Goal: Information Seeking & Learning: Compare options

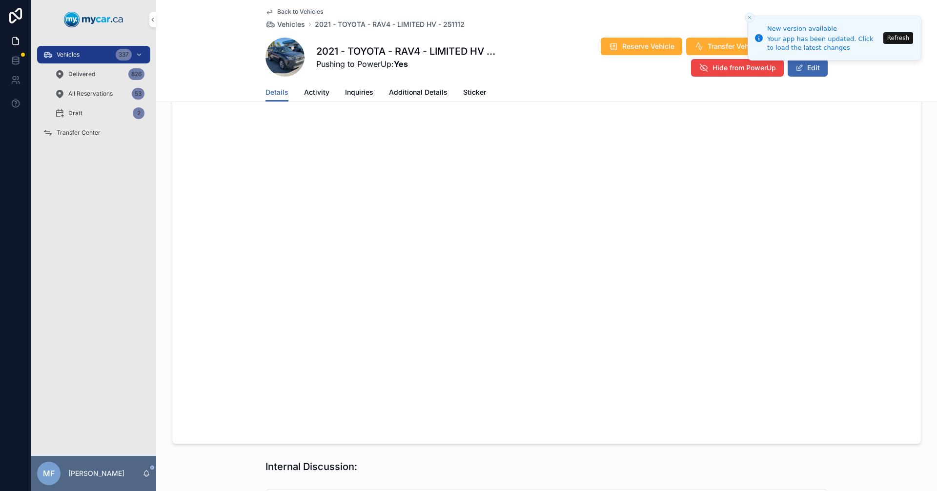
scroll to position [537, 0]
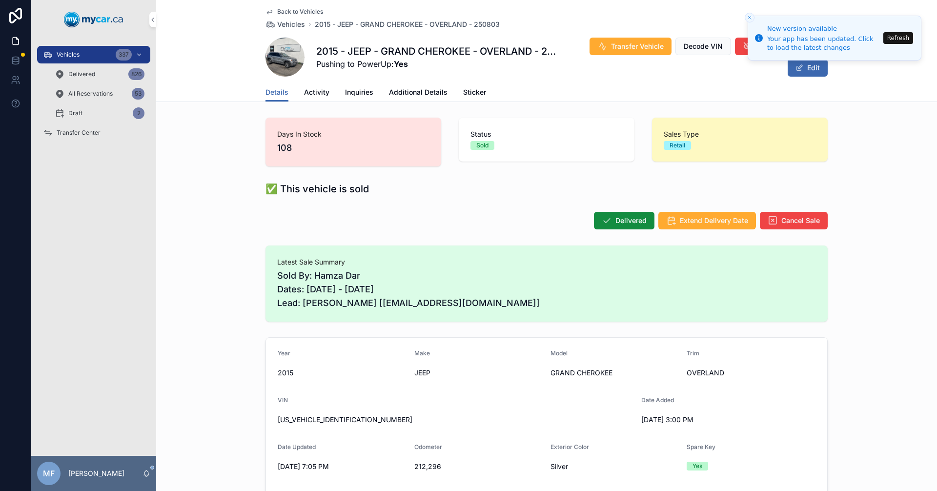
scroll to position [293, 0]
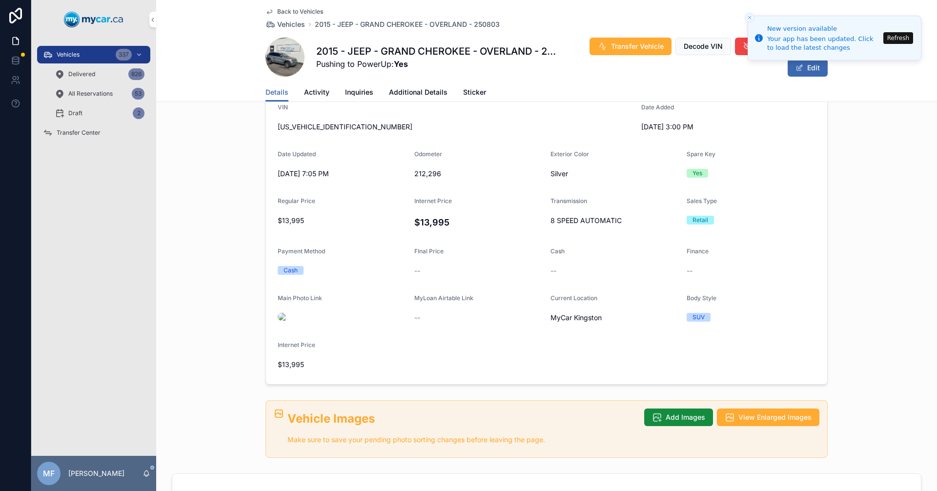
click at [898, 38] on button "Refresh" at bounding box center [898, 38] width 30 height 12
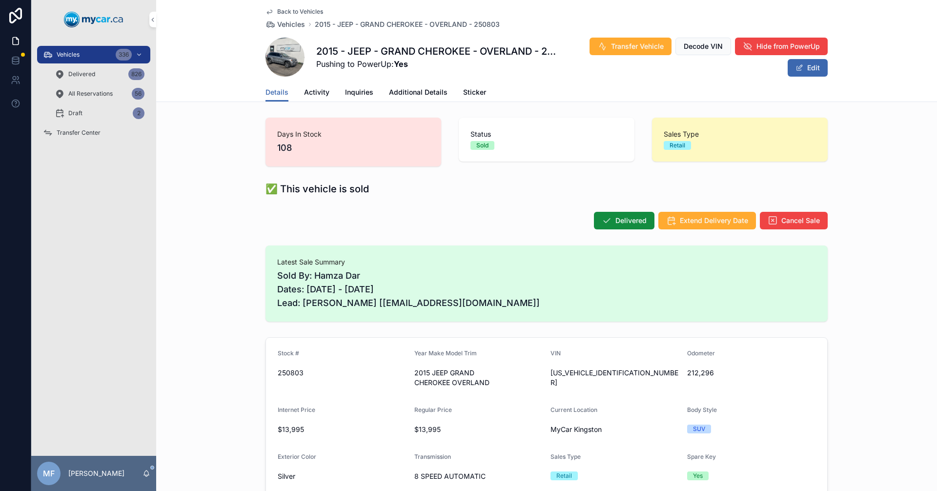
click at [289, 13] on span "Back to Vehicles" at bounding box center [300, 12] width 46 height 8
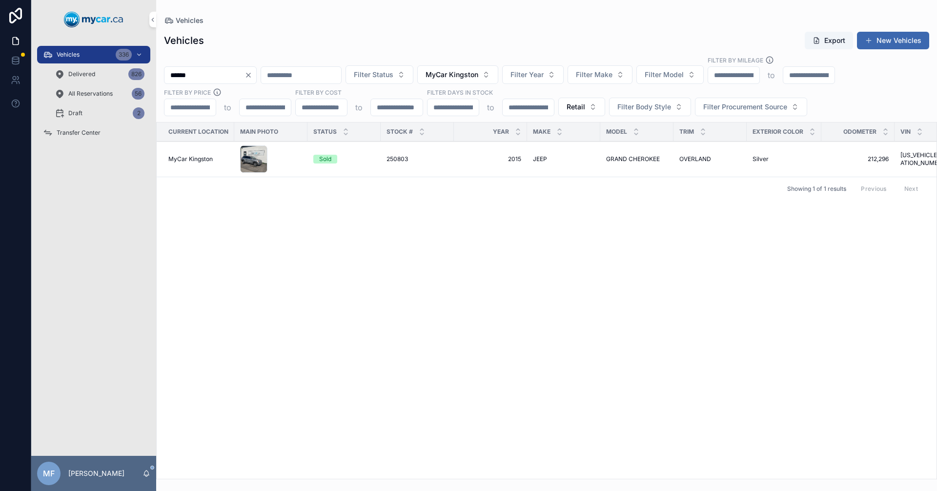
click at [555, 285] on div "Current Location Main Photo Status Stock # Year Make Model Trim Exterior Color …" at bounding box center [547, 301] width 780 height 356
